Goal: Task Accomplishment & Management: Complete application form

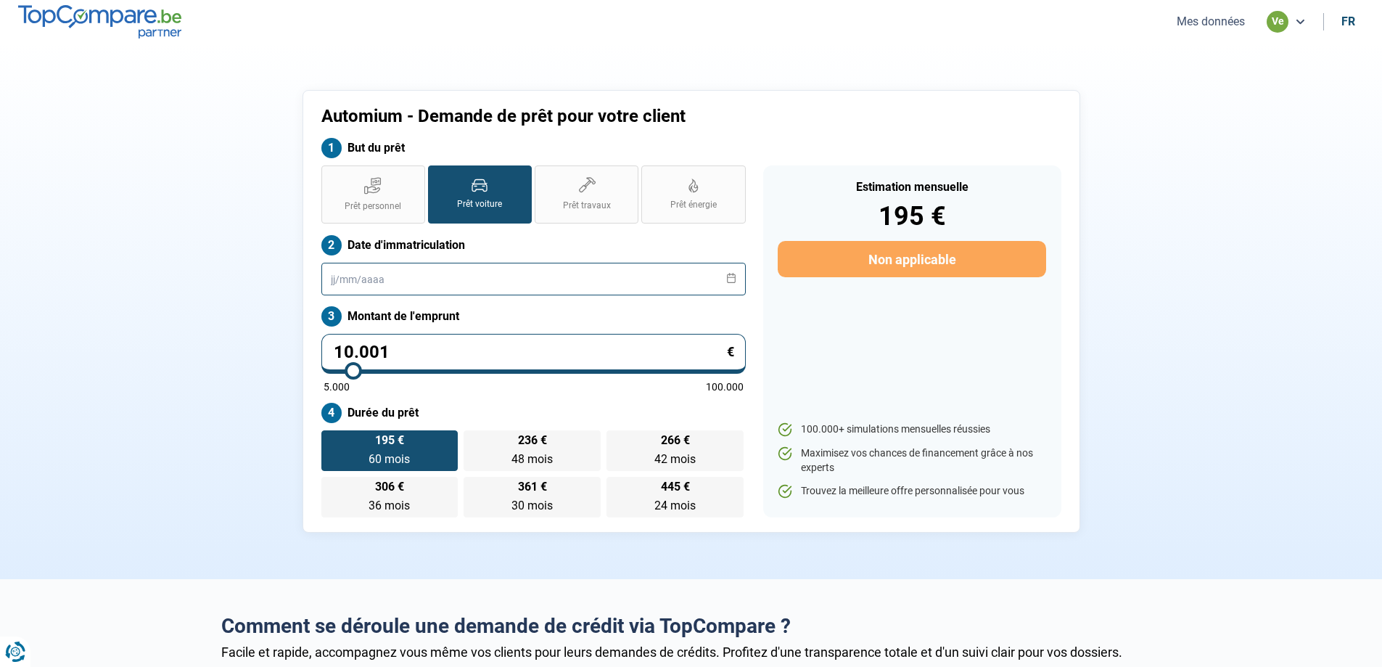
click at [442, 280] on input "text" at bounding box center [533, 279] width 424 height 33
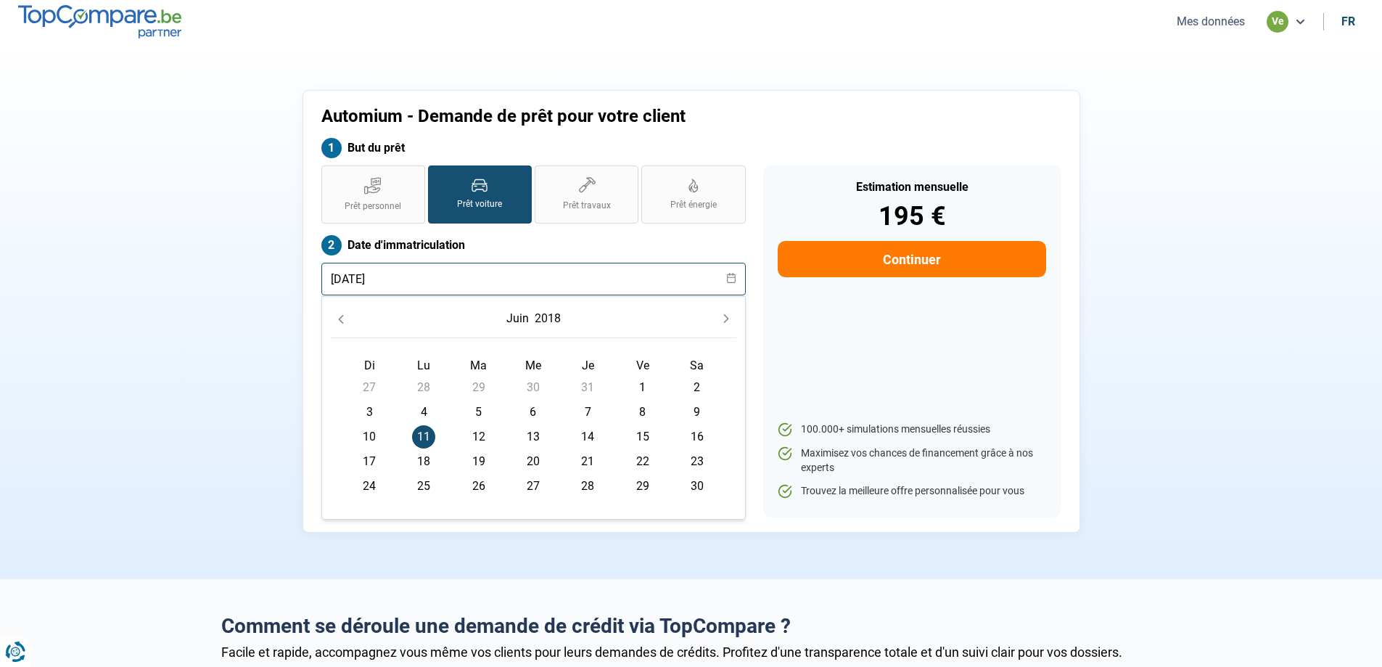
type input "[DATE]"
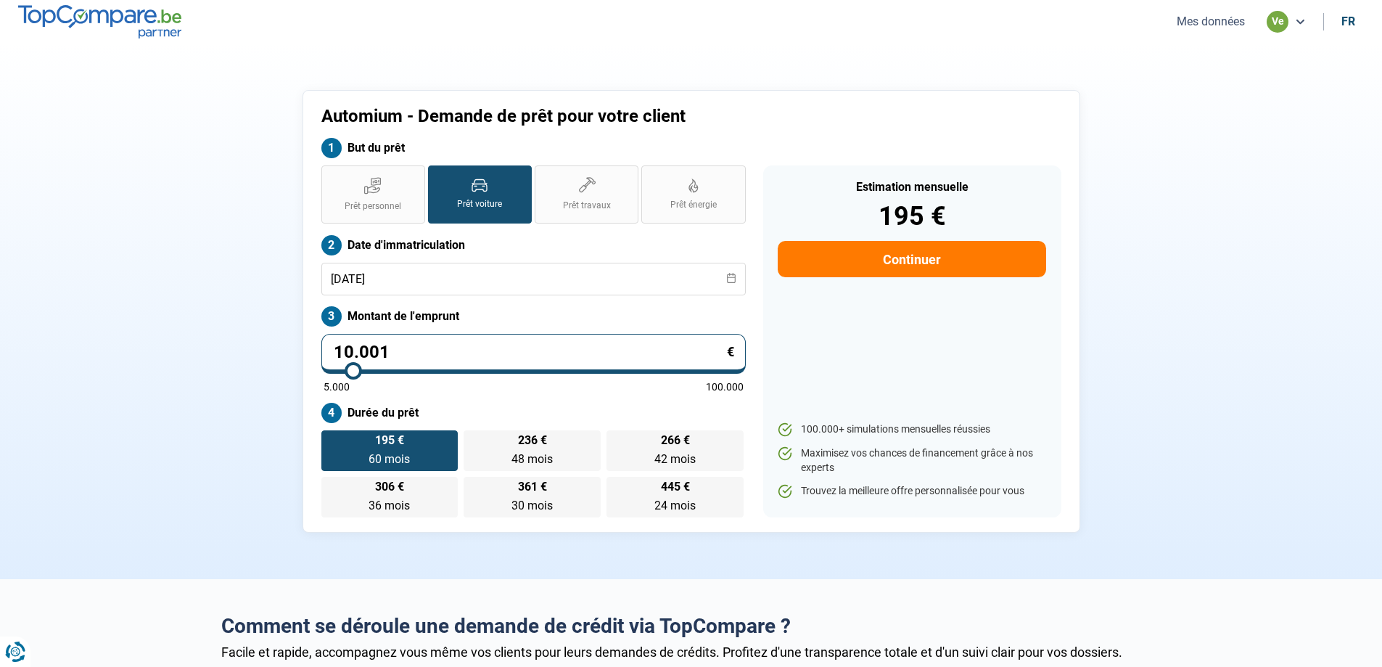
click at [141, 421] on section "Automium - Demande de prêt pour votre client But du prêt Prêt personnel Prêt vo…" at bounding box center [691, 311] width 1382 height 535
drag, startPoint x: 430, startPoint y: 359, endPoint x: 286, endPoint y: 362, distance: 144.4
click at [302, 358] on div "Automium - Demande de prêt pour votre client But du prêt Prêt personnel Prêt vo…" at bounding box center [691, 311] width 778 height 442
type input "1"
type input "5000"
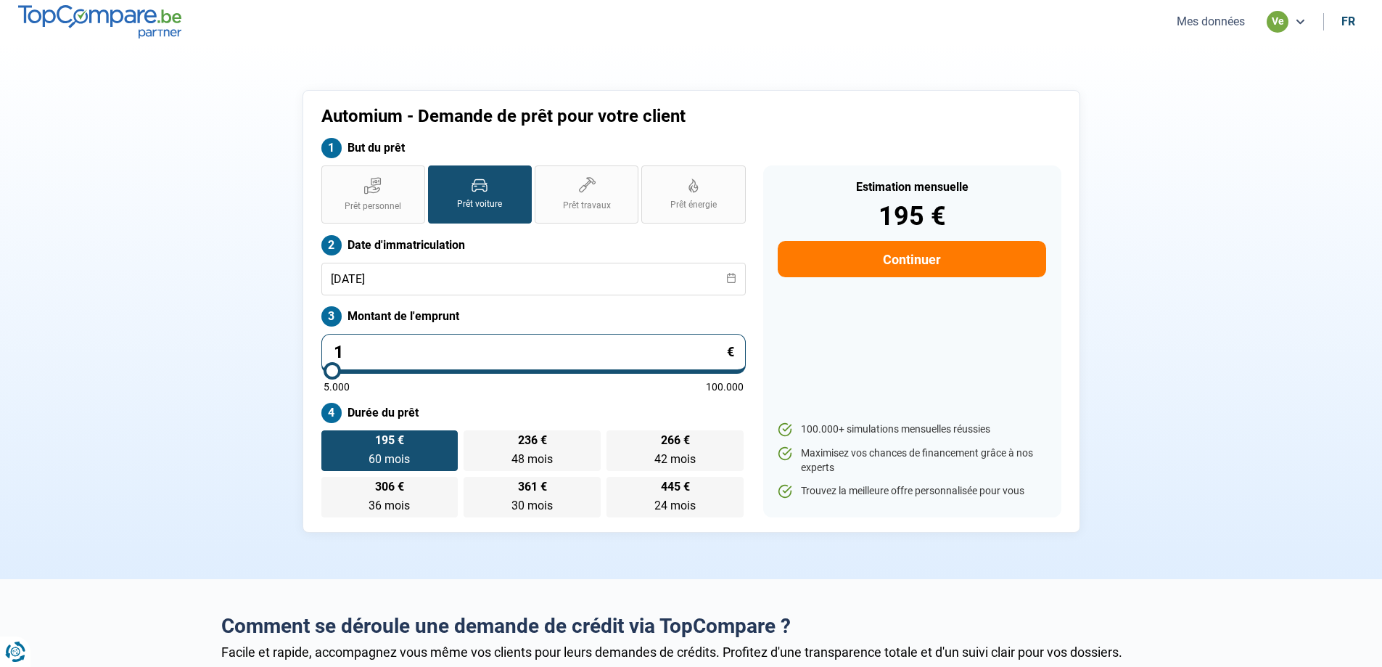
type input "15"
type input "5000"
type input "152"
type input "5000"
type input "1.524"
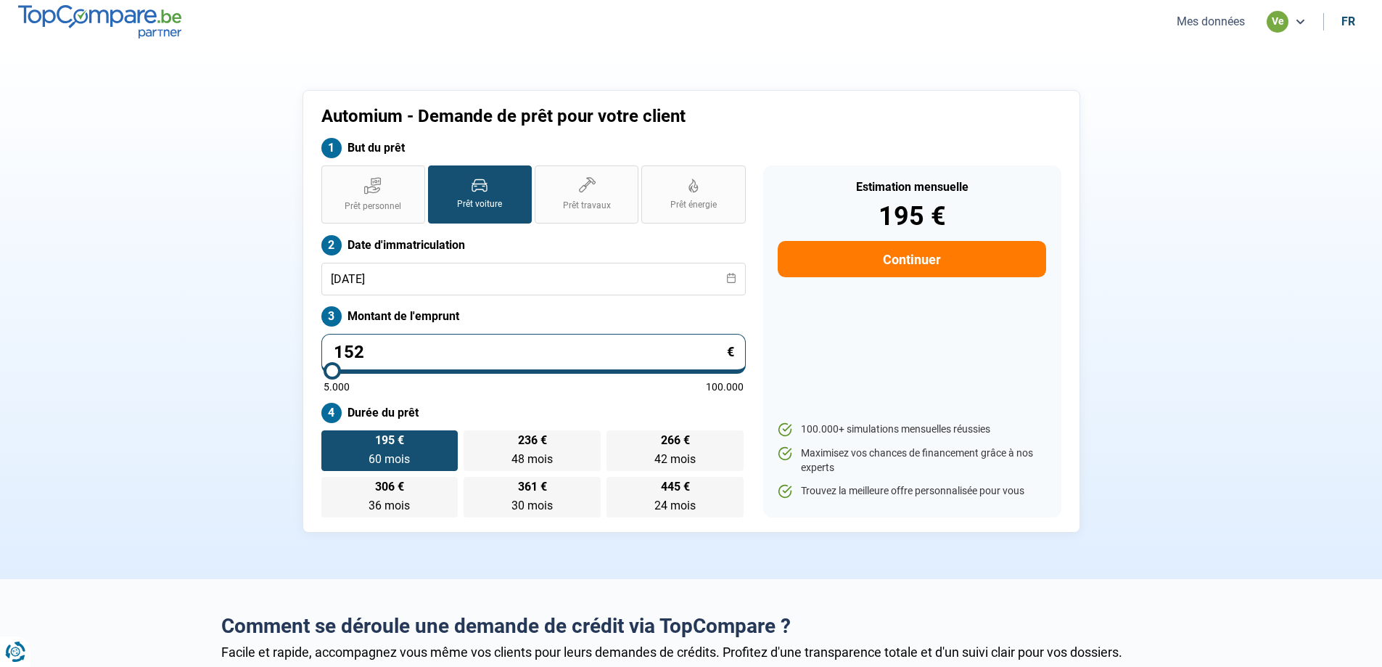
type input "5000"
type input "15.240"
type input "15250"
type input "15.240"
type input "15250"
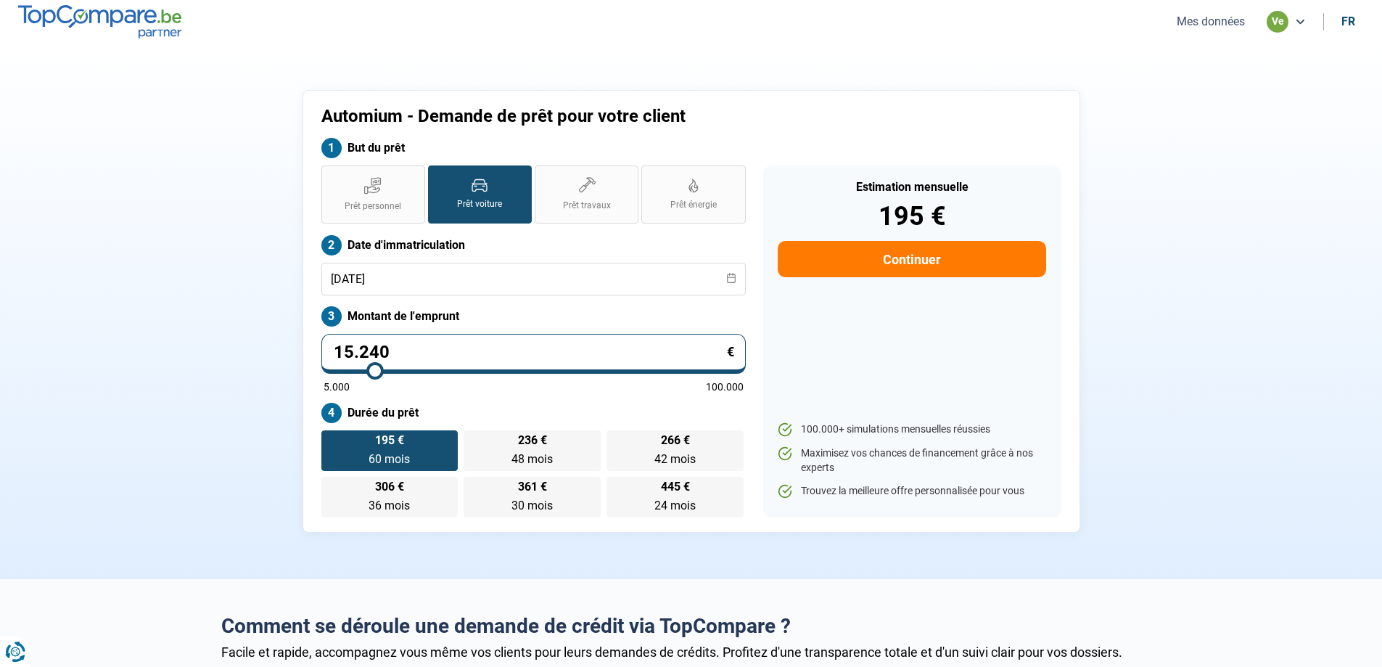
click at [542, 308] on label "Montant de l'emprunt" at bounding box center [533, 316] width 424 height 20
click at [540, 460] on span "48 mois" at bounding box center [531, 459] width 41 height 14
click at [473, 440] on input "360 € 48 mois 48 mois" at bounding box center [467, 434] width 9 height 9
radio input "true"
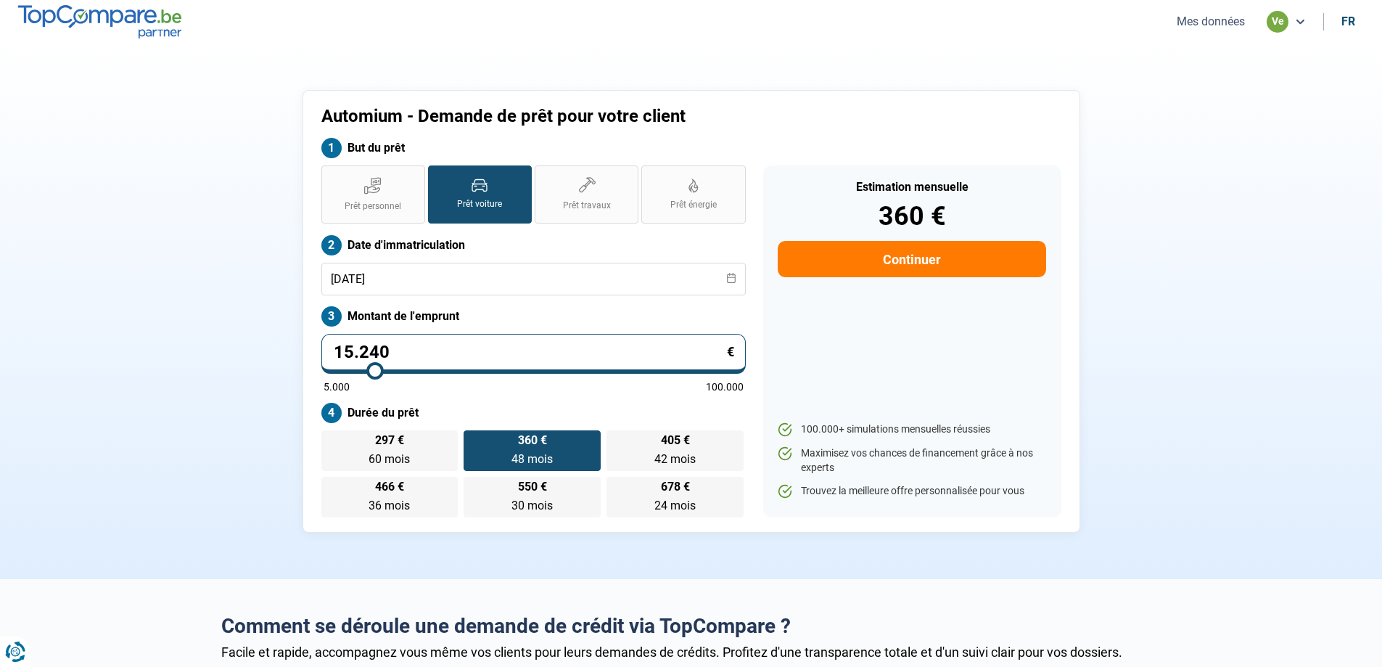
drag, startPoint x: 631, startPoint y: 455, endPoint x: 643, endPoint y: 474, distance: 23.1
click at [632, 454] on label "405 € 42 mois 42 mois" at bounding box center [674, 450] width 137 height 41
click at [616, 440] on input "405 € 42 mois 42 mois" at bounding box center [610, 434] width 9 height 9
radio input "true"
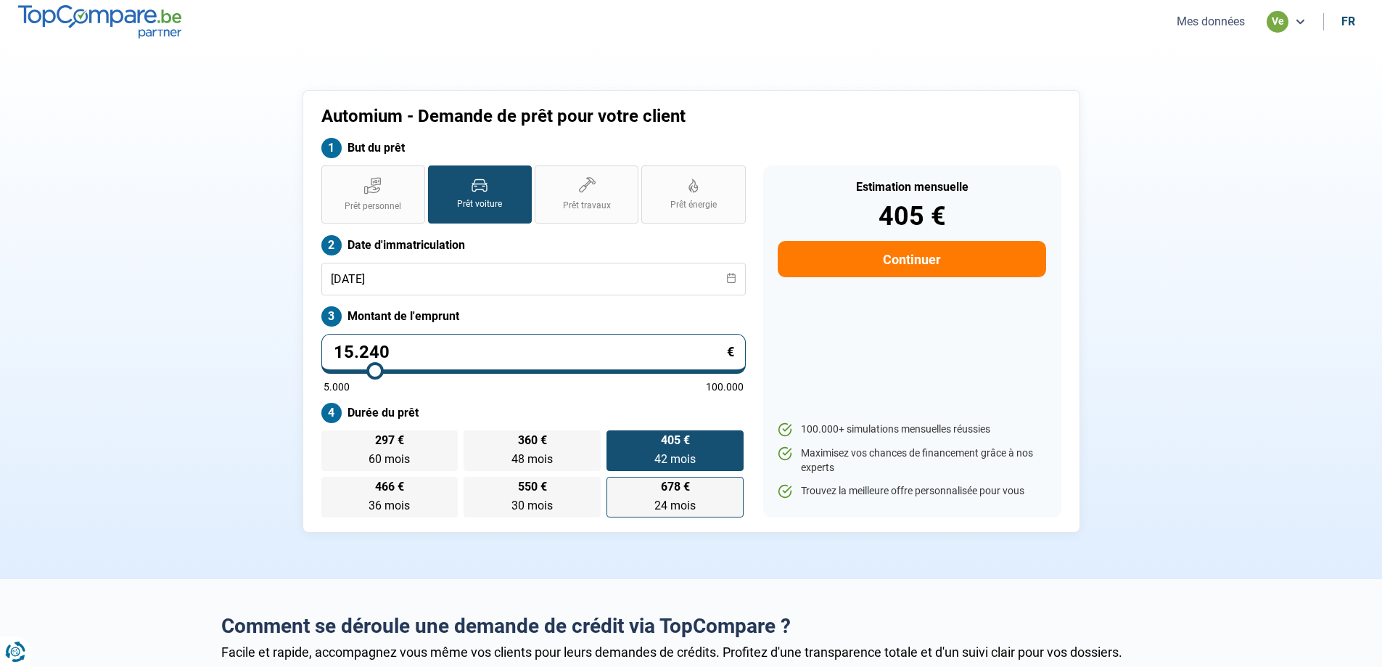
click at [659, 490] on label "678 € 24 mois 24 mois" at bounding box center [674, 497] width 137 height 41
click at [616, 486] on input "678 € 24 mois 24 mois" at bounding box center [610, 481] width 9 height 9
radio input "true"
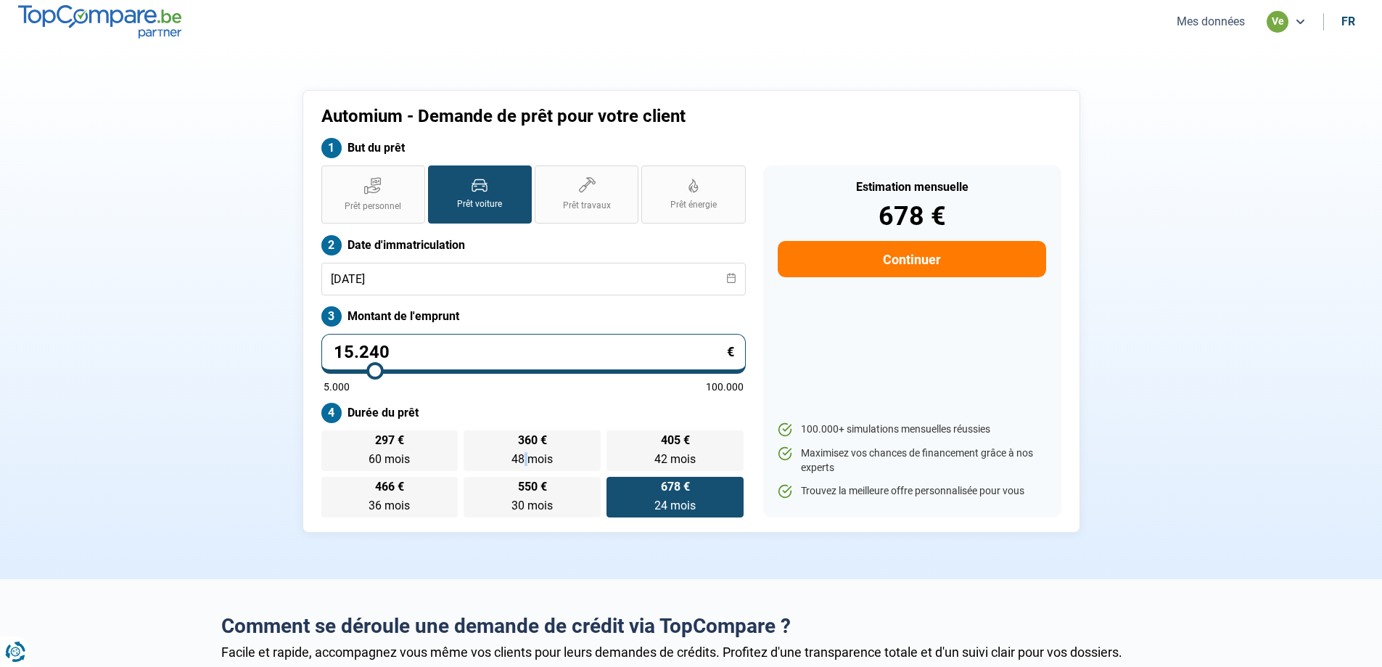
click at [527, 471] on div "297 € 60 mois 60 mois 360 € 48 mois 48 mois 405 € 42 mois 42 mois 466 € 36 mois…" at bounding box center [533, 473] width 424 height 87
click at [416, 495] on label "466 € 36 mois 36 mois" at bounding box center [389, 497] width 137 height 41
click at [331, 486] on input "466 € 36 mois 36 mois" at bounding box center [325, 481] width 9 height 9
radio input "true"
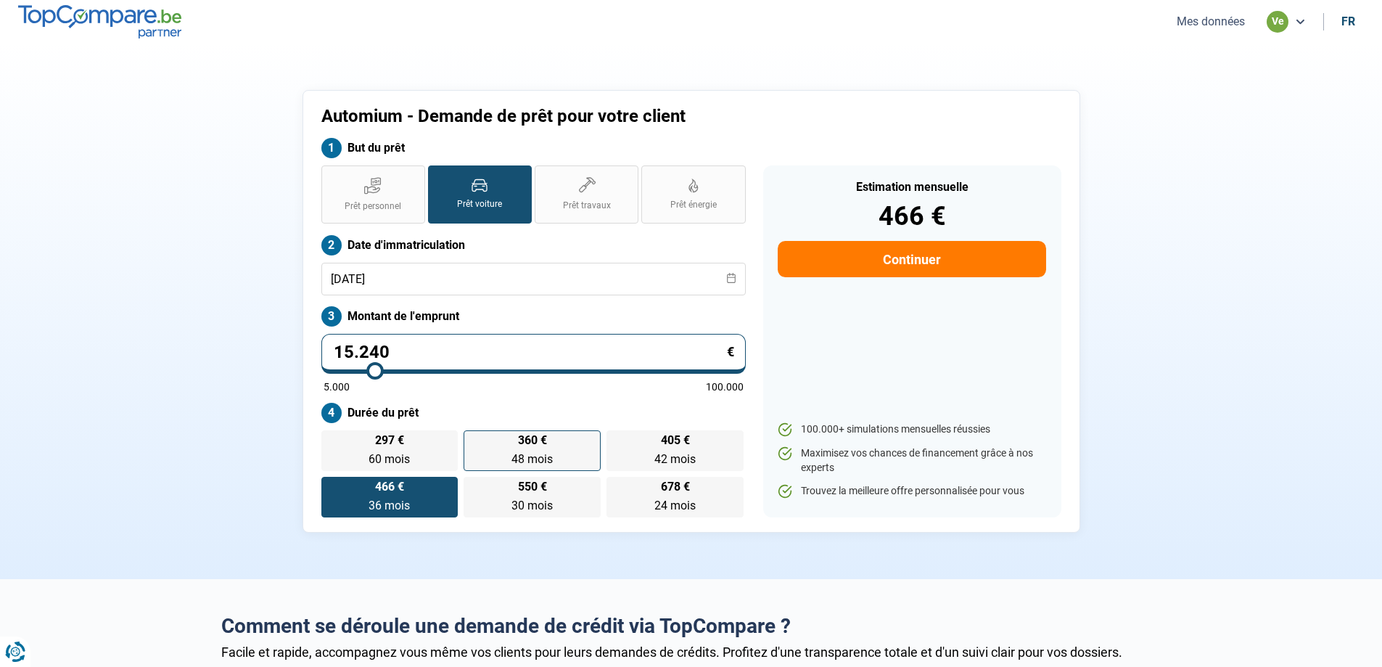
drag, startPoint x: 566, startPoint y: 460, endPoint x: 577, endPoint y: 462, distance: 11.1
click at [566, 460] on label "360 € 48 mois 48 mois" at bounding box center [531, 450] width 137 height 41
click at [473, 440] on input "360 € 48 mois 48 mois" at bounding box center [467, 434] width 9 height 9
radio input "true"
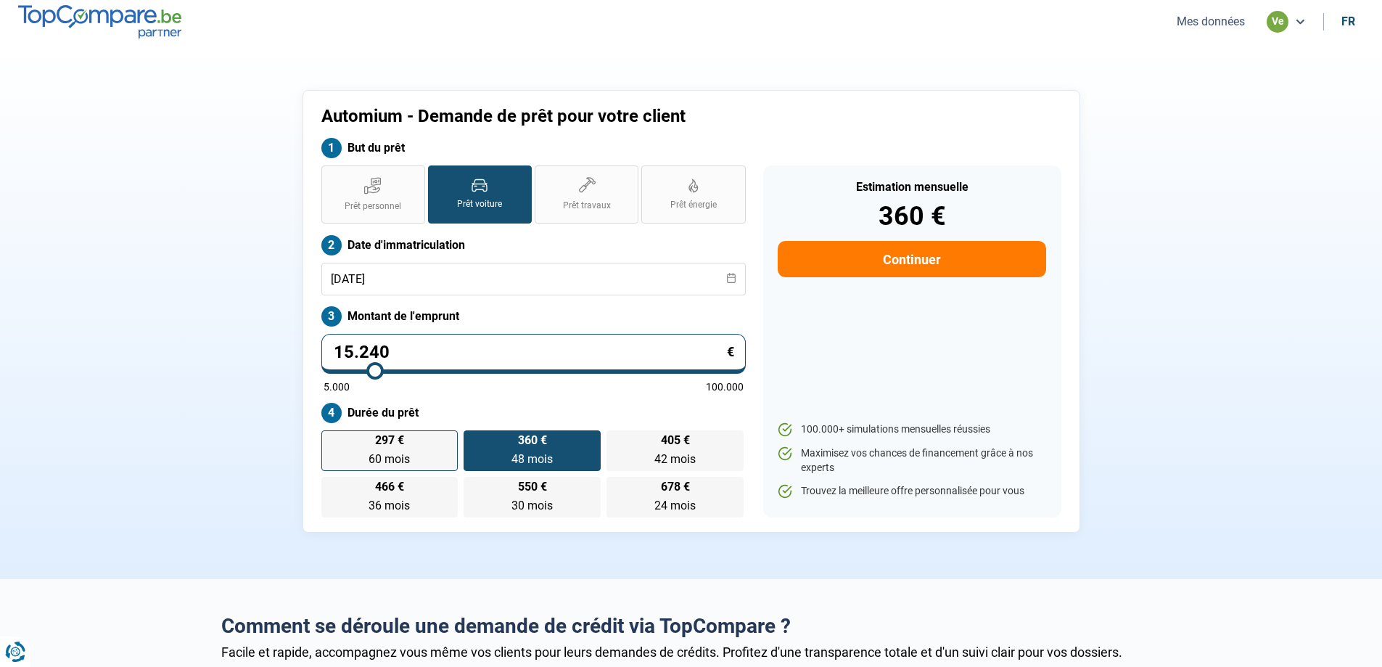
click at [352, 440] on label "297 € 60 mois 60 mois" at bounding box center [389, 450] width 137 height 41
click at [331, 440] on input "297 € 60 mois 60 mois" at bounding box center [325, 434] width 9 height 9
radio input "true"
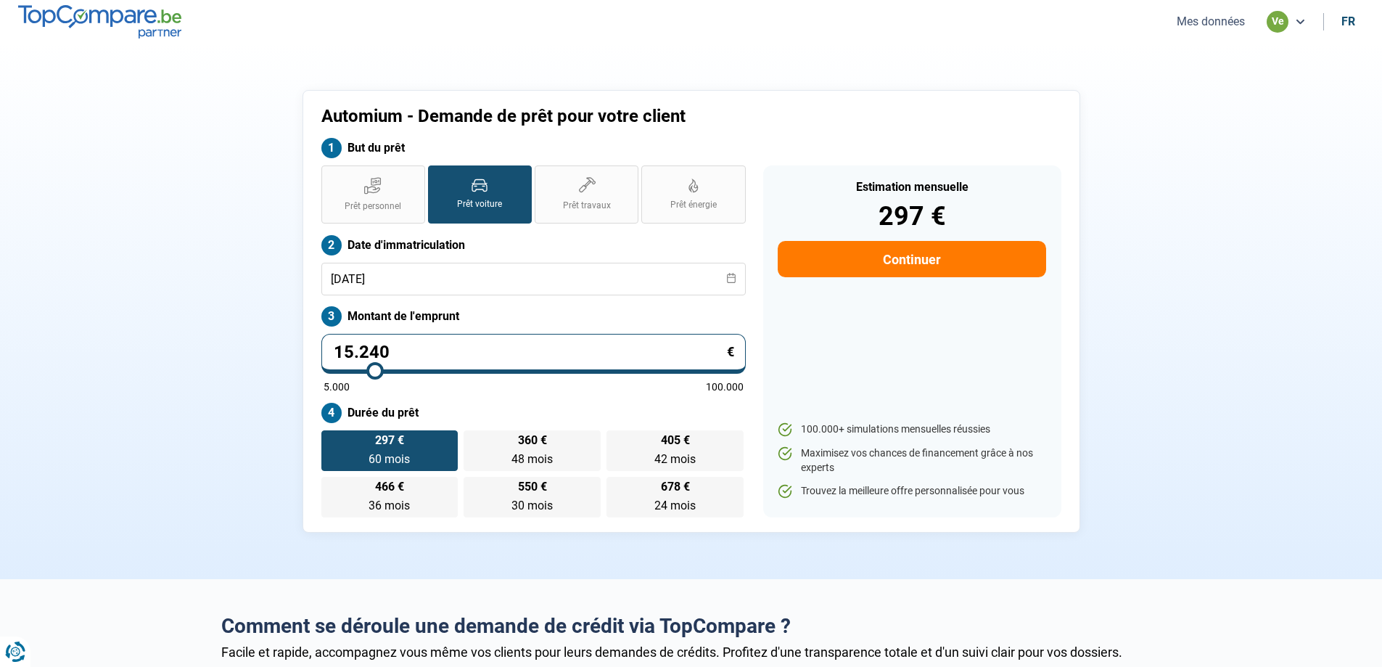
click at [889, 259] on button "Continuer" at bounding box center [912, 259] width 268 height 36
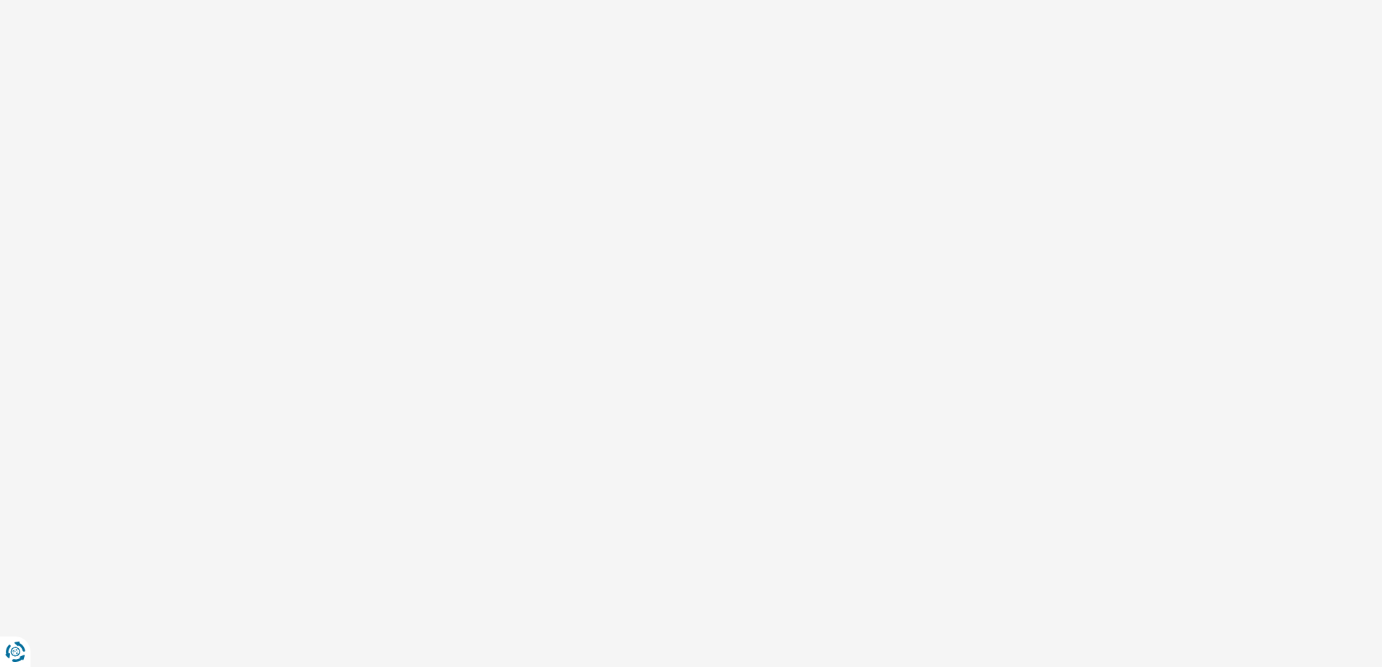
select select "32"
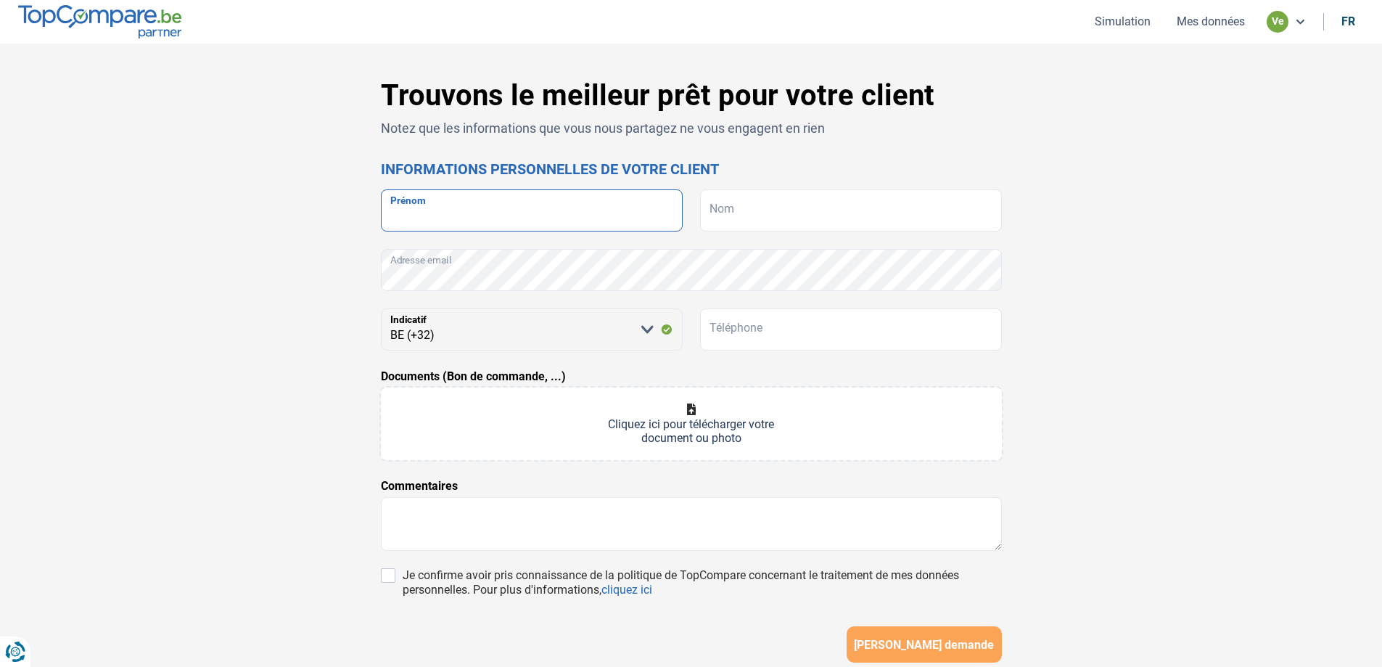
click at [549, 223] on input "Prénom" at bounding box center [532, 210] width 302 height 42
type input "K"
type input "[PERSON_NAME]"
click at [830, 221] on input "Nom" at bounding box center [851, 210] width 302 height 42
type input "Khayat"
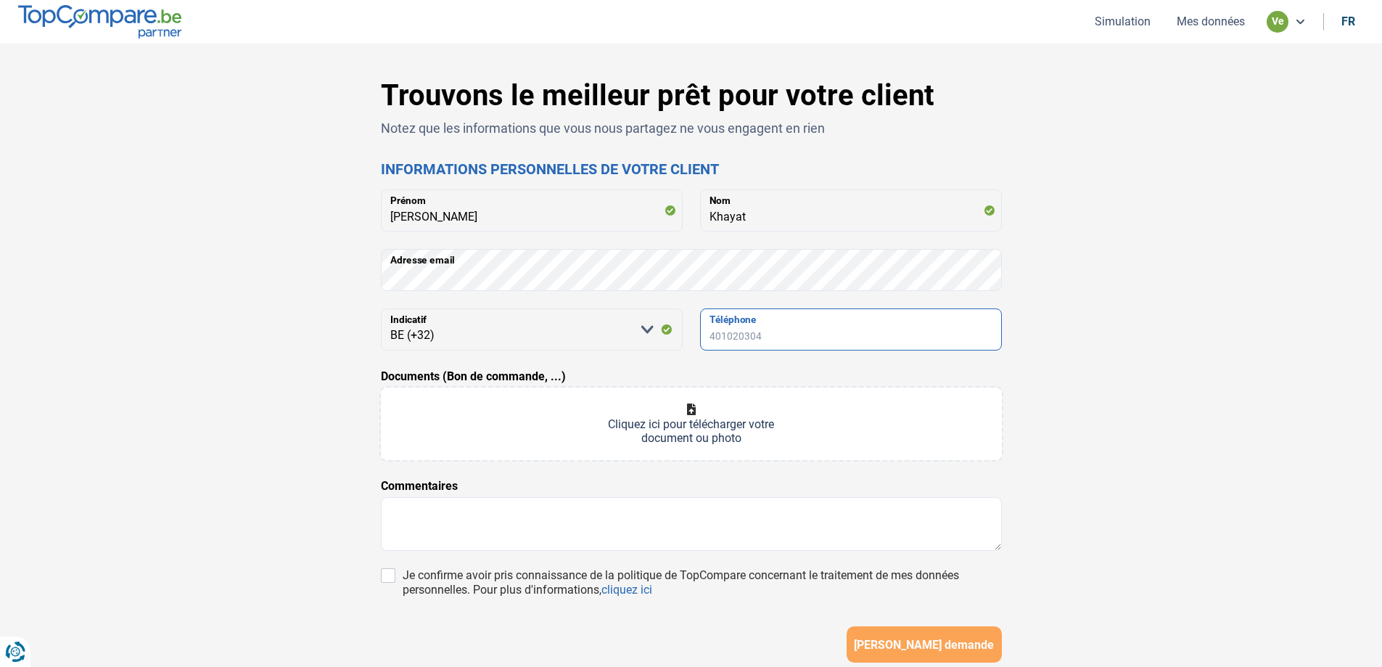
click at [780, 331] on input "Téléphone" at bounding box center [851, 329] width 302 height 42
paste input "048832114"
click at [735, 339] on input "048832114" at bounding box center [851, 329] width 302 height 42
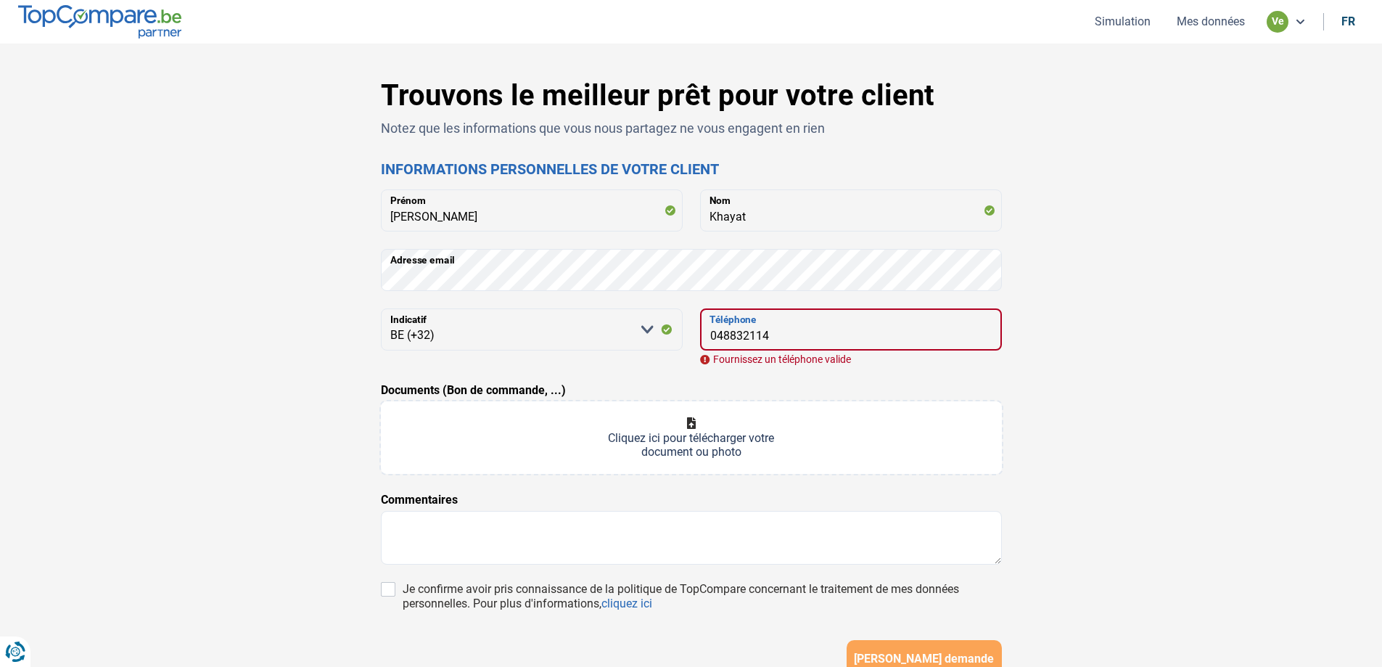
click at [784, 333] on input "048832114" at bounding box center [851, 329] width 302 height 42
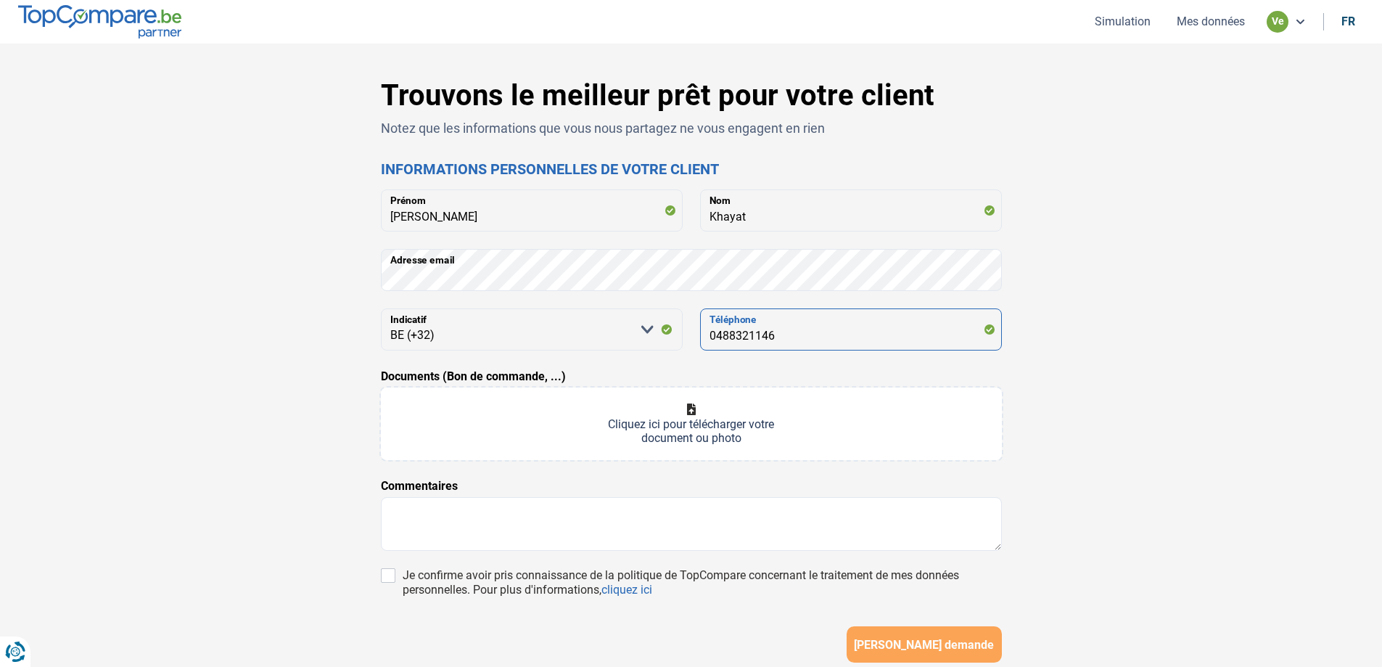
type input "0488321146"
click at [601, 433] on input "Documents (Bon de commande, ...)" at bounding box center [691, 423] width 621 height 73
type input "C:\fakepath\BDC Signé.pdf"
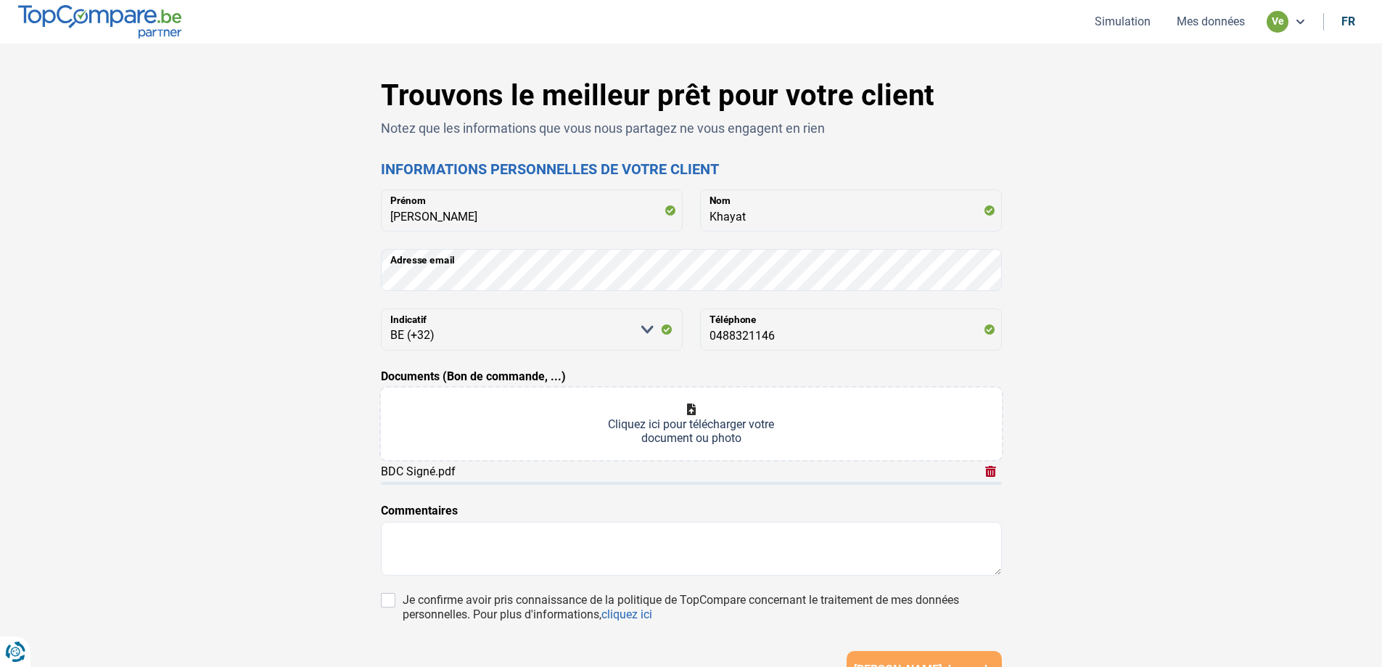
click at [231, 15] on nav "Simulation Mes données ve fr" at bounding box center [691, 22] width 1382 height 44
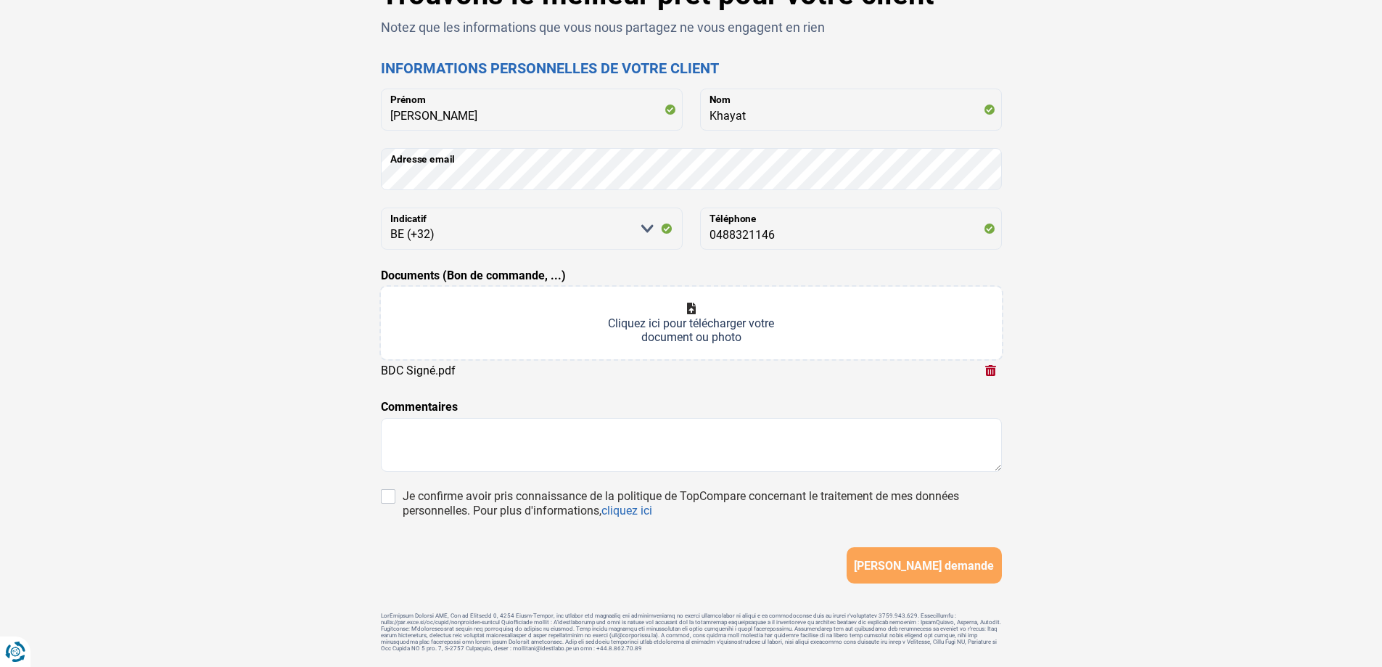
scroll to position [150, 0]
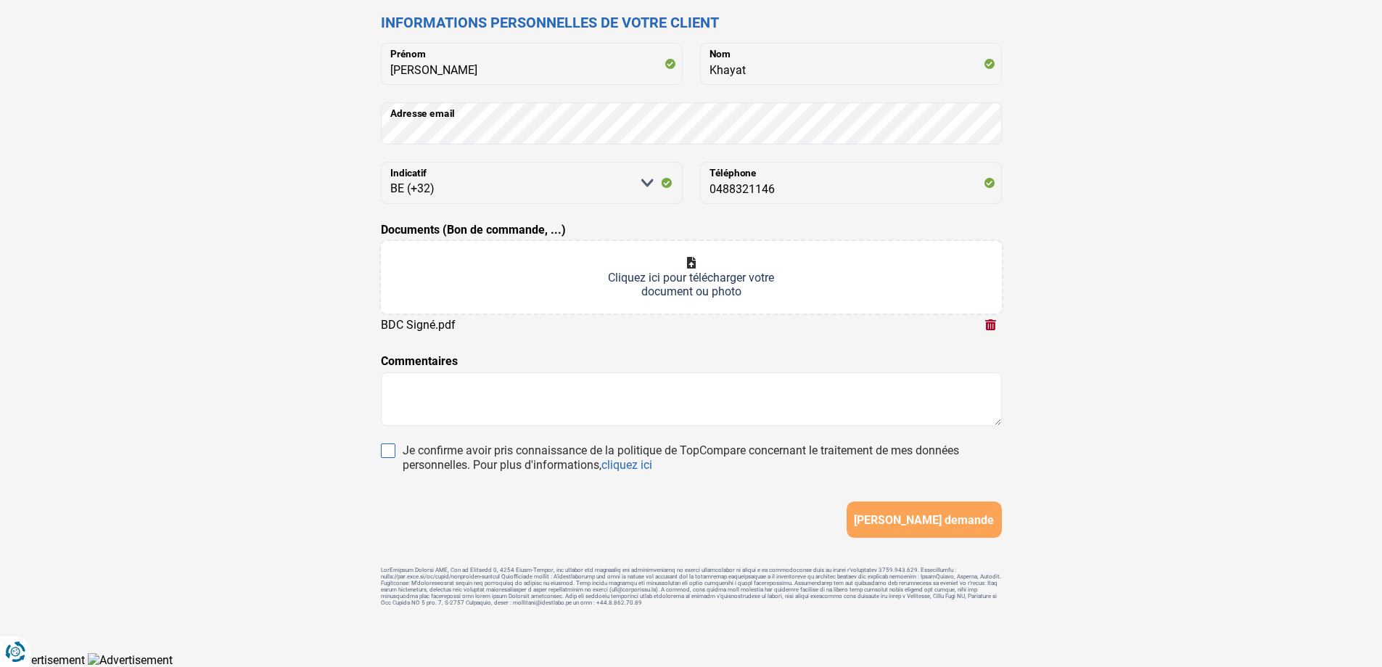
drag, startPoint x: 387, startPoint y: 448, endPoint x: 408, endPoint y: 454, distance: 21.8
click at [387, 448] on input "Je confirme avoir pris connaissance de la politique de TopCompare concernant le…" at bounding box center [388, 450] width 15 height 15
checkbox input "true"
click at [945, 517] on span "[PERSON_NAME] demande" at bounding box center [924, 520] width 140 height 14
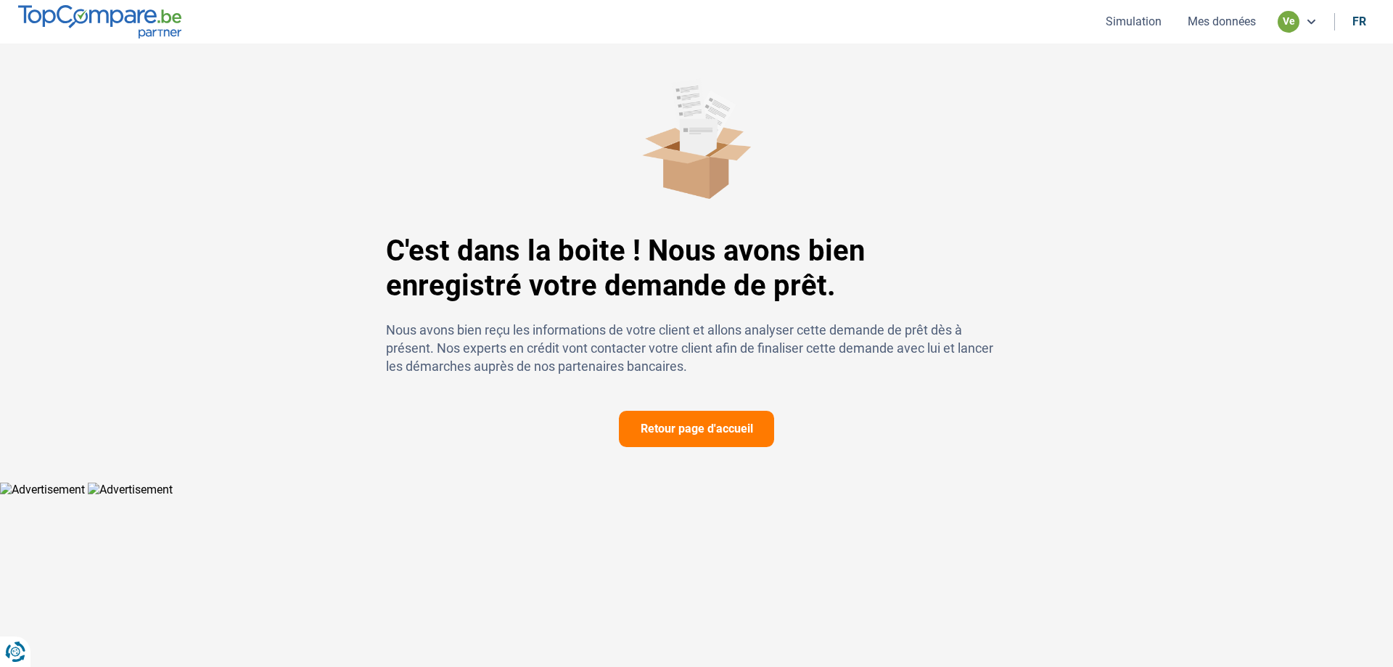
click at [704, 438] on button "Retour page d'accueil" at bounding box center [696, 429] width 155 height 36
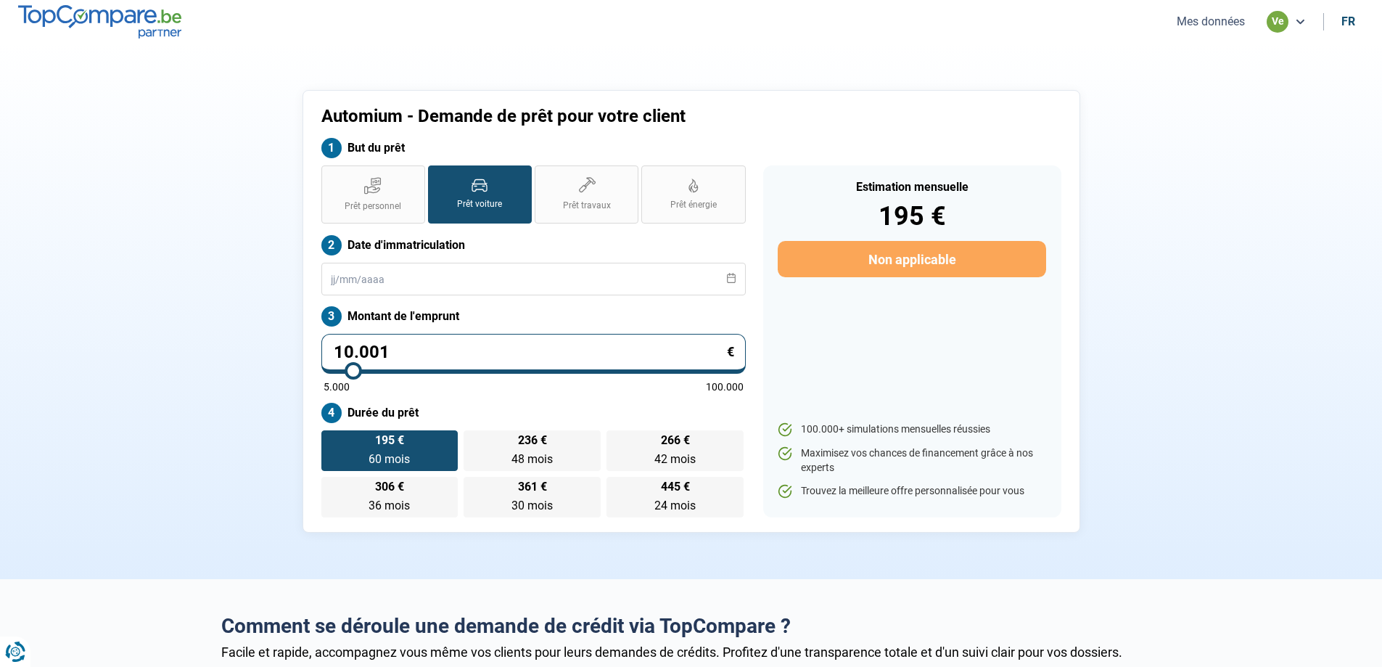
drag, startPoint x: 273, startPoint y: 327, endPoint x: 58, endPoint y: 300, distance: 217.1
click at [51, 300] on section "Automium - Demande de prêt pour votre client But du prêt Prêt personnel Prêt vo…" at bounding box center [691, 311] width 1382 height 535
type input "1"
type input "5000"
type input "15"
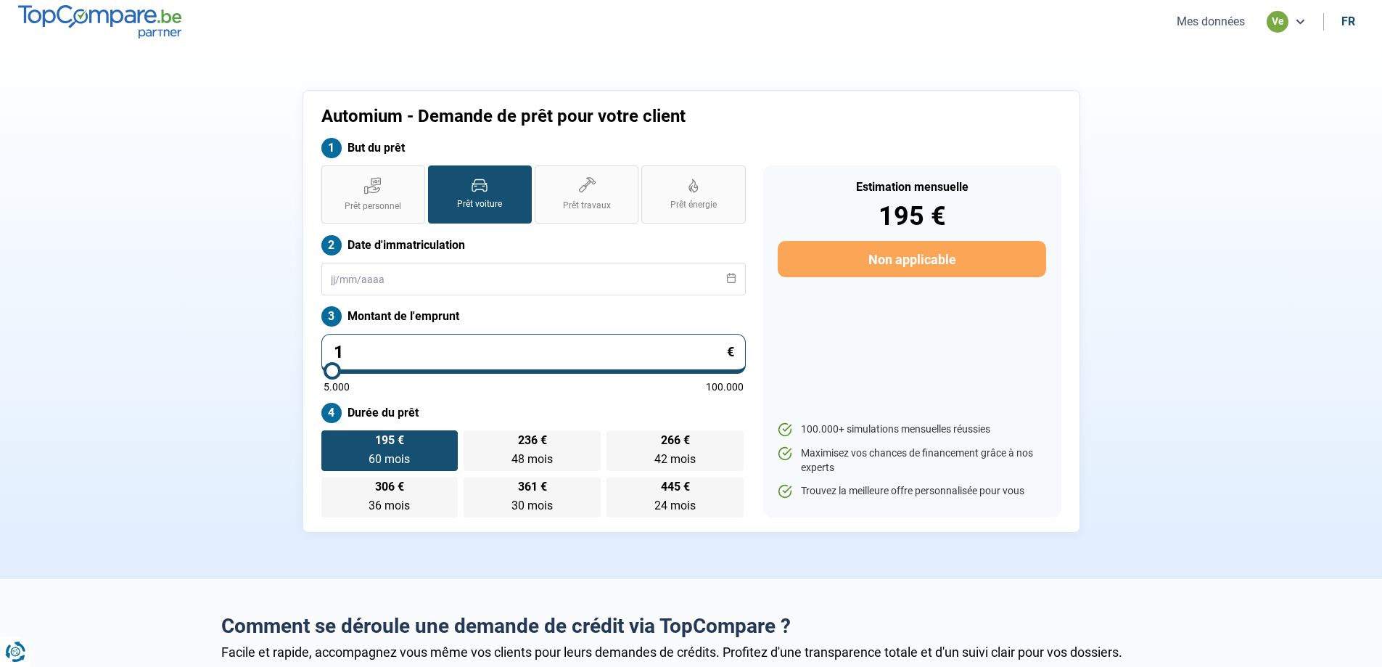
type input "5000"
type input "152"
type input "5000"
type input "1.524"
type input "5000"
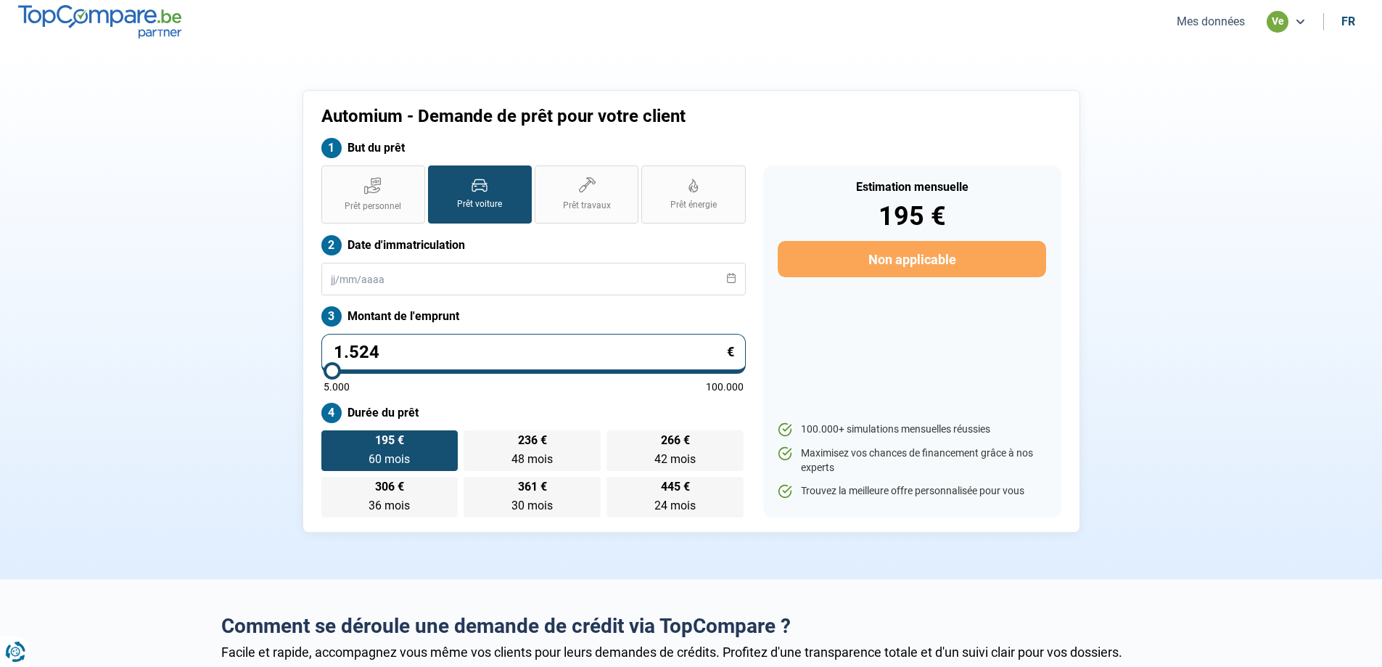
type input "15.240"
type input "15250"
type input "15.240"
type input "15250"
drag, startPoint x: 107, startPoint y: 397, endPoint x: 154, endPoint y: 405, distance: 47.9
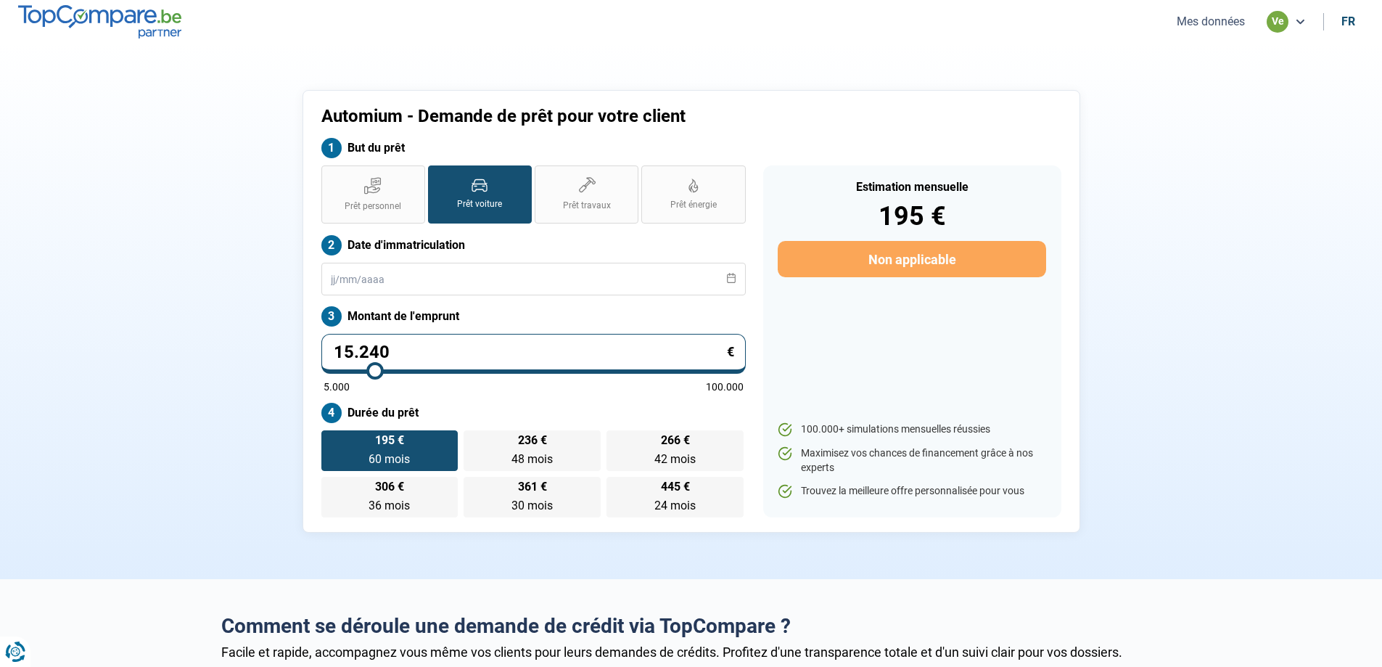
click at [113, 400] on section "Automium - Demande de prêt pour votre client But du prêt Prêt personnel Prêt vo…" at bounding box center [691, 311] width 1382 height 535
